Goal: Transaction & Acquisition: Purchase product/service

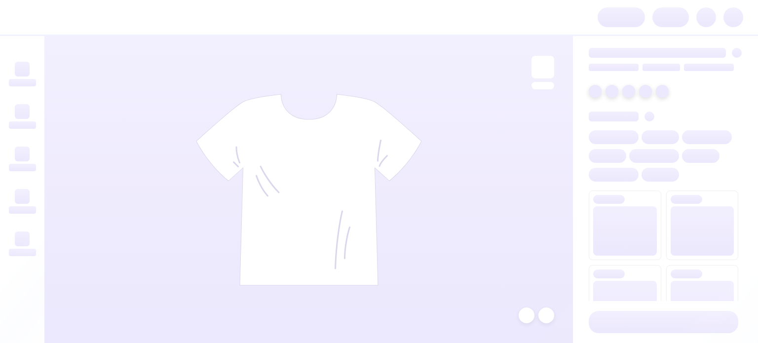
scroll to position [395, 0]
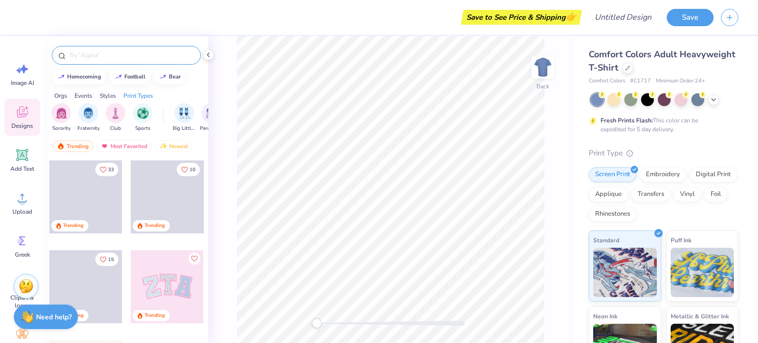
click at [112, 54] on input "text" at bounding box center [131, 55] width 126 height 10
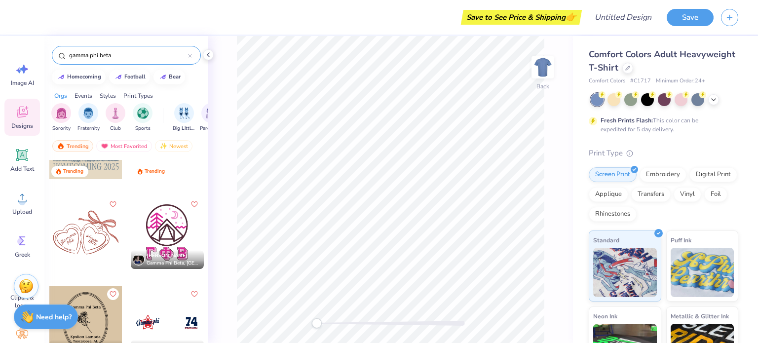
scroll to position [325, 0]
type input "gamma phi beta"
click at [80, 236] on div at bounding box center [85, 231] width 73 height 73
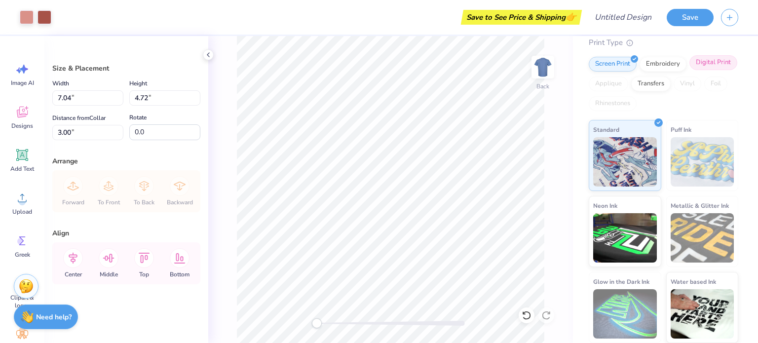
scroll to position [0, 0]
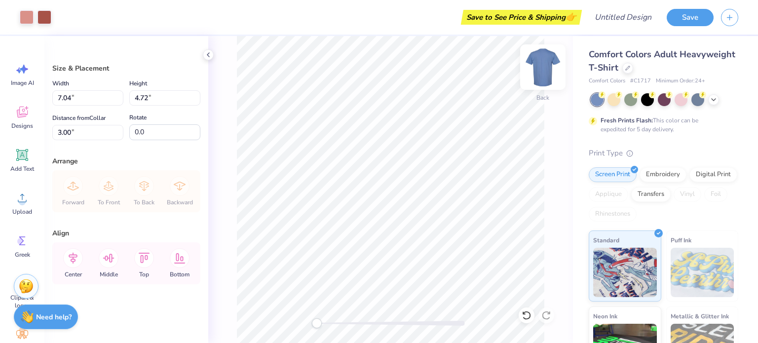
click at [543, 70] on img at bounding box center [542, 66] width 39 height 39
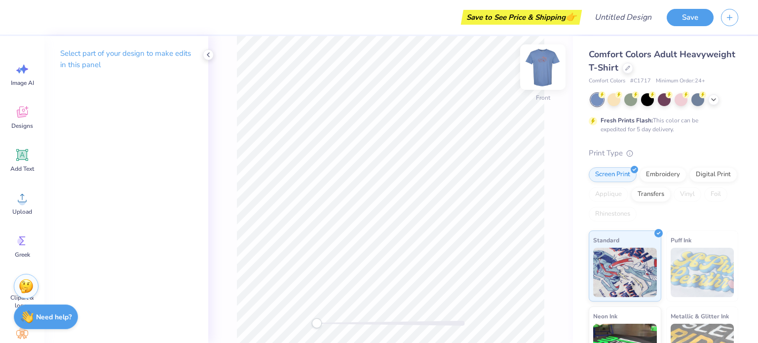
click at [537, 63] on img at bounding box center [542, 66] width 39 height 39
click at [713, 100] on icon at bounding box center [713, 99] width 8 height 8
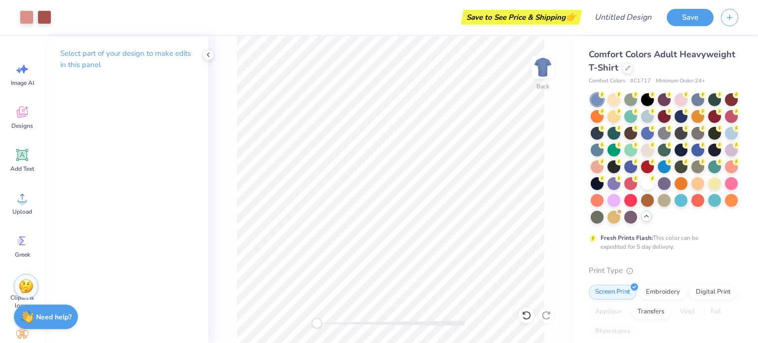
click at [641, 190] on div at bounding box center [647, 183] width 13 height 13
click at [632, 224] on div at bounding box center [665, 158] width 148 height 130
drag, startPoint x: 629, startPoint y: 235, endPoint x: 663, endPoint y: 241, distance: 34.2
type textarea "s"
click at [663, 241] on div "Fresh Prints Flash: This color can be expedited for 5 day delivery." at bounding box center [663, 172] width 149 height 158
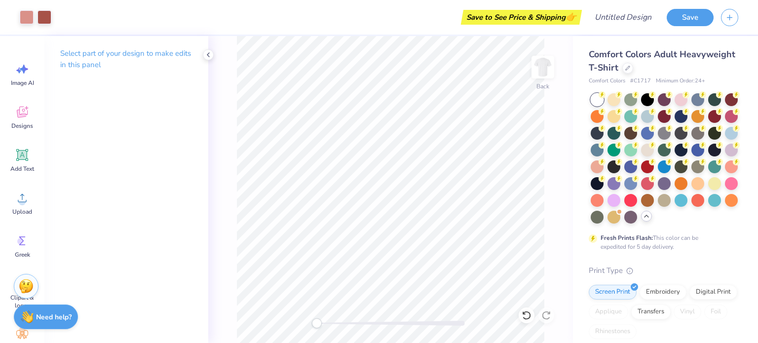
click at [642, 220] on icon at bounding box center [646, 216] width 8 height 8
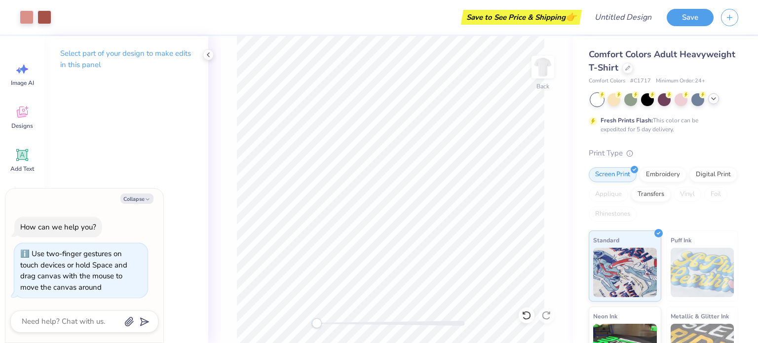
click at [301, 329] on div "Back" at bounding box center [390, 189] width 365 height 307
click at [141, 163] on div "Select part of your design to make edits in this panel" at bounding box center [126, 189] width 164 height 307
click at [207, 56] on icon at bounding box center [208, 55] width 8 height 8
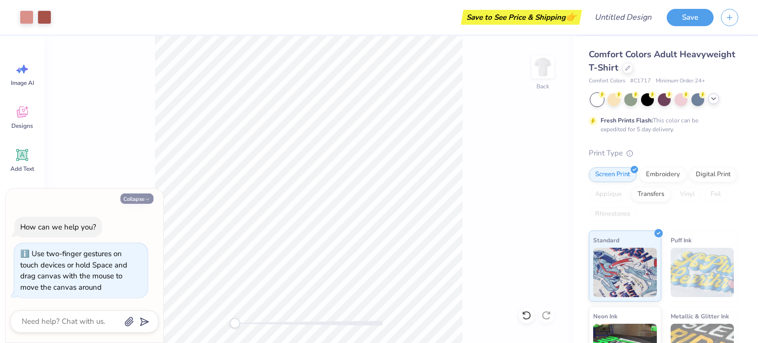
click at [140, 199] on button "Collapse" at bounding box center [136, 198] width 33 height 10
type textarea "x"
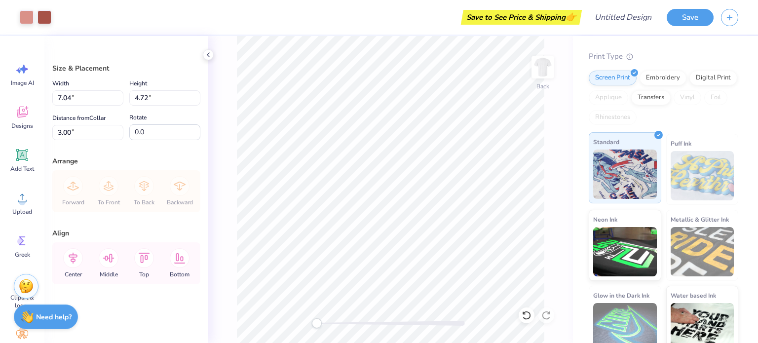
scroll to position [111, 0]
